Goal: Complete application form

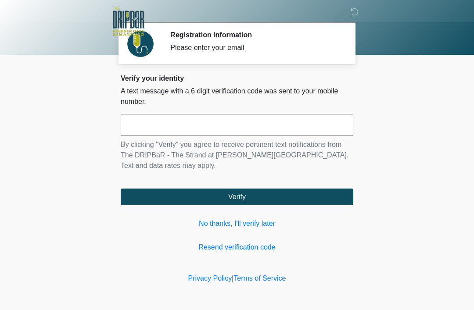
click at [231, 228] on link "No thanks, I'll verify later" at bounding box center [237, 224] width 233 height 11
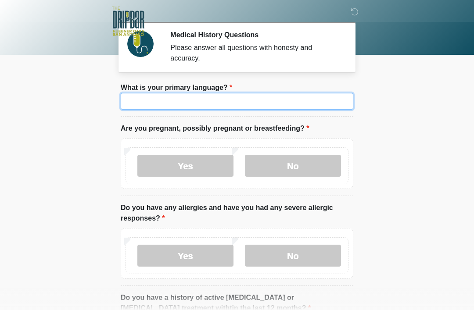
click at [205, 108] on input "What is your primary language?" at bounding box center [237, 101] width 233 height 17
type input "*******"
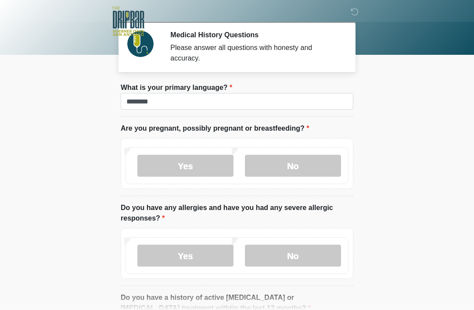
click at [306, 166] on label "No" at bounding box center [293, 166] width 96 height 22
click at [327, 252] on label "No" at bounding box center [293, 256] width 96 height 22
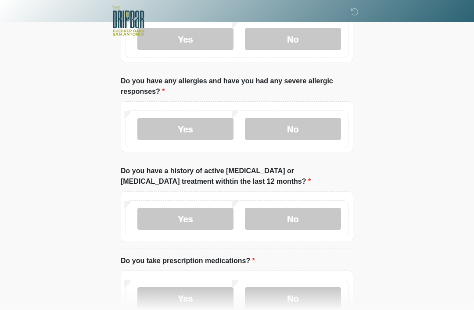
scroll to position [127, 0]
click at [321, 221] on label "No" at bounding box center [293, 219] width 96 height 22
click at [318, 299] on label "No" at bounding box center [293, 298] width 96 height 22
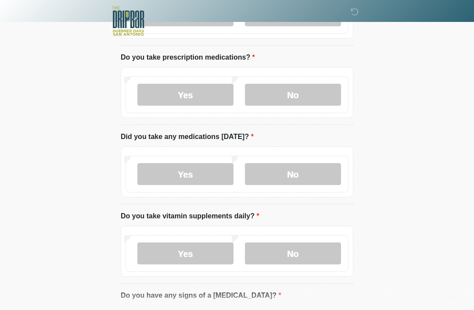
scroll to position [329, 0]
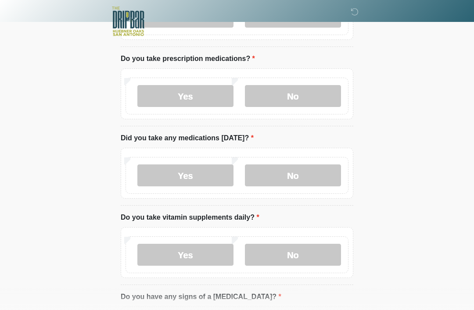
click at [320, 172] on label "No" at bounding box center [293, 176] width 96 height 22
click at [327, 255] on label "No" at bounding box center [293, 255] width 96 height 22
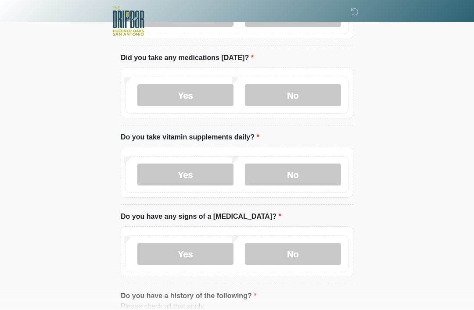
scroll to position [410, 0]
click at [330, 250] on label "No" at bounding box center [293, 254] width 96 height 22
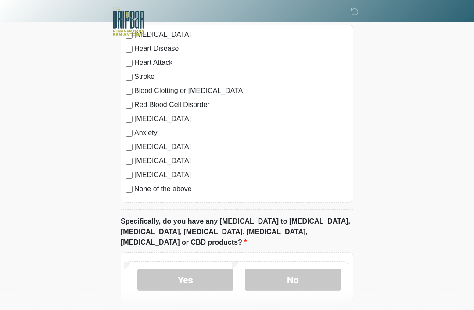
scroll to position [732, 0]
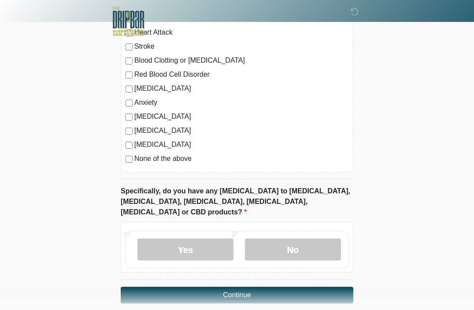
click at [309, 239] on label "No" at bounding box center [293, 250] width 96 height 22
click at [321, 288] on button "Continue" at bounding box center [237, 295] width 233 height 17
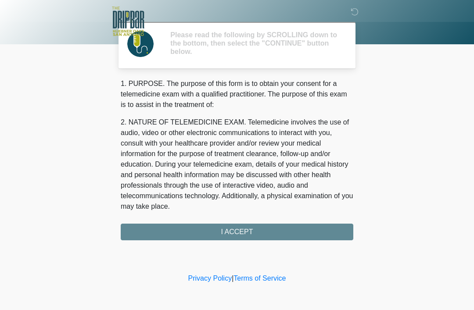
scroll to position [0, 0]
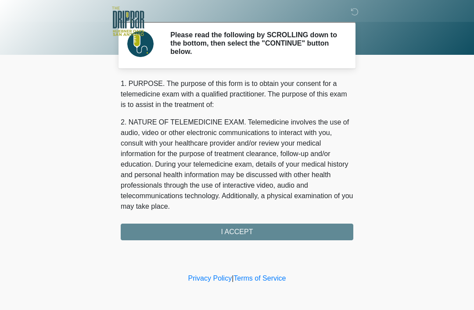
click at [338, 231] on div "1. PURPOSE. The purpose of this form is to obtain your consent for a telemedici…" at bounding box center [237, 160] width 233 height 162
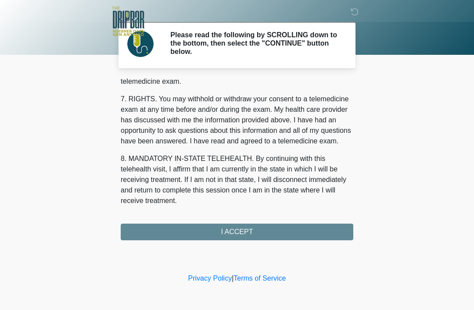
click at [252, 235] on button "I ACCEPT" at bounding box center [237, 232] width 233 height 17
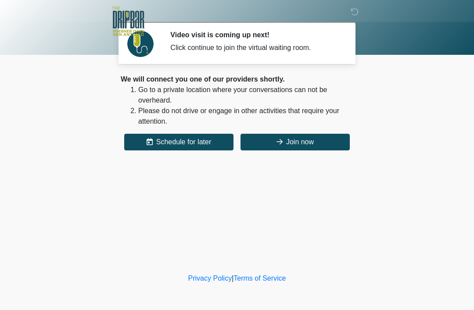
click at [314, 140] on button "Join now" at bounding box center [295, 142] width 109 height 17
